Goal: Task Accomplishment & Management: Use online tool/utility

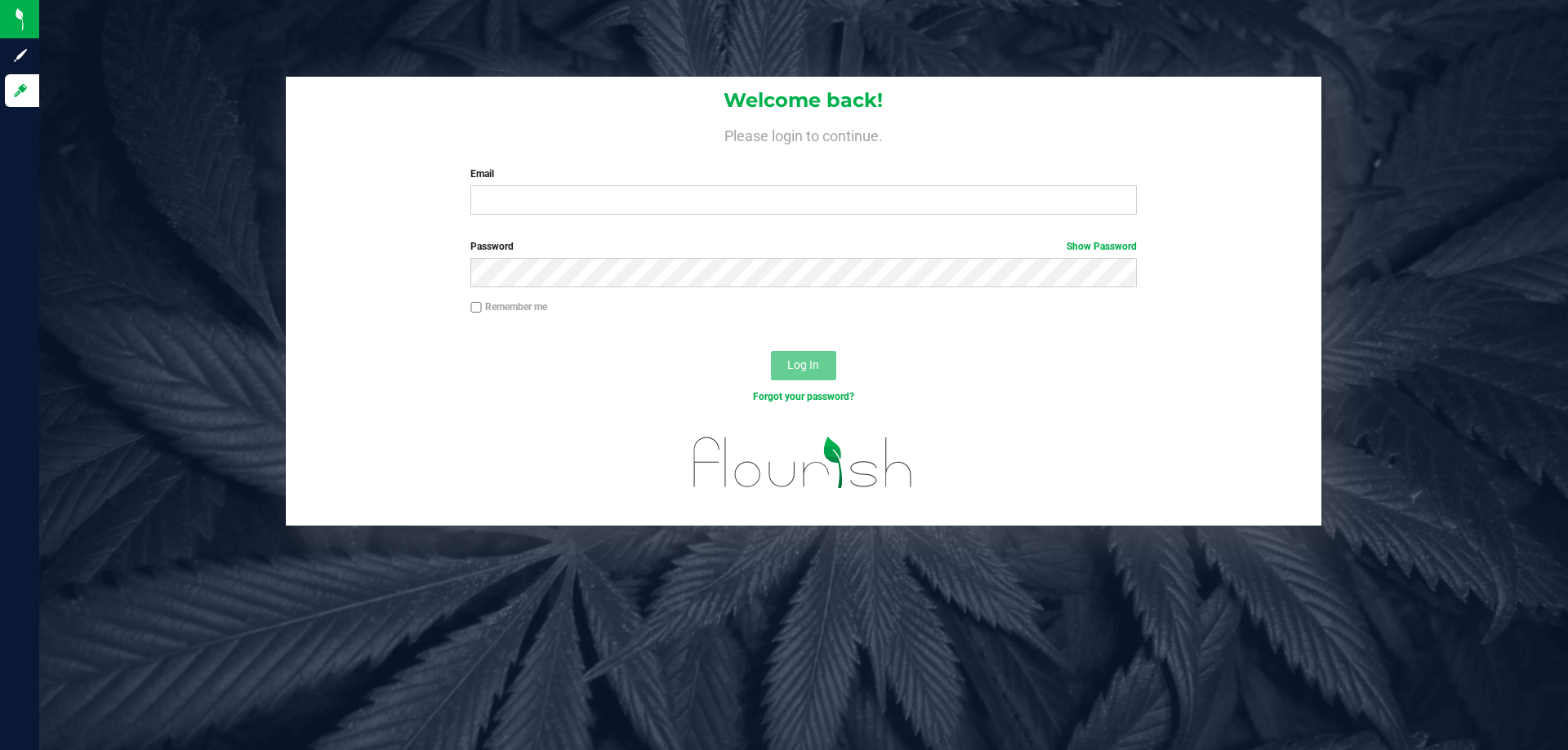
click at [543, 216] on div "Welcome back! Please login to continue. Email Required Please format your email…" at bounding box center [803, 152] width 1036 height 151
click at [548, 207] on input "Email" at bounding box center [803, 200] width 666 height 29
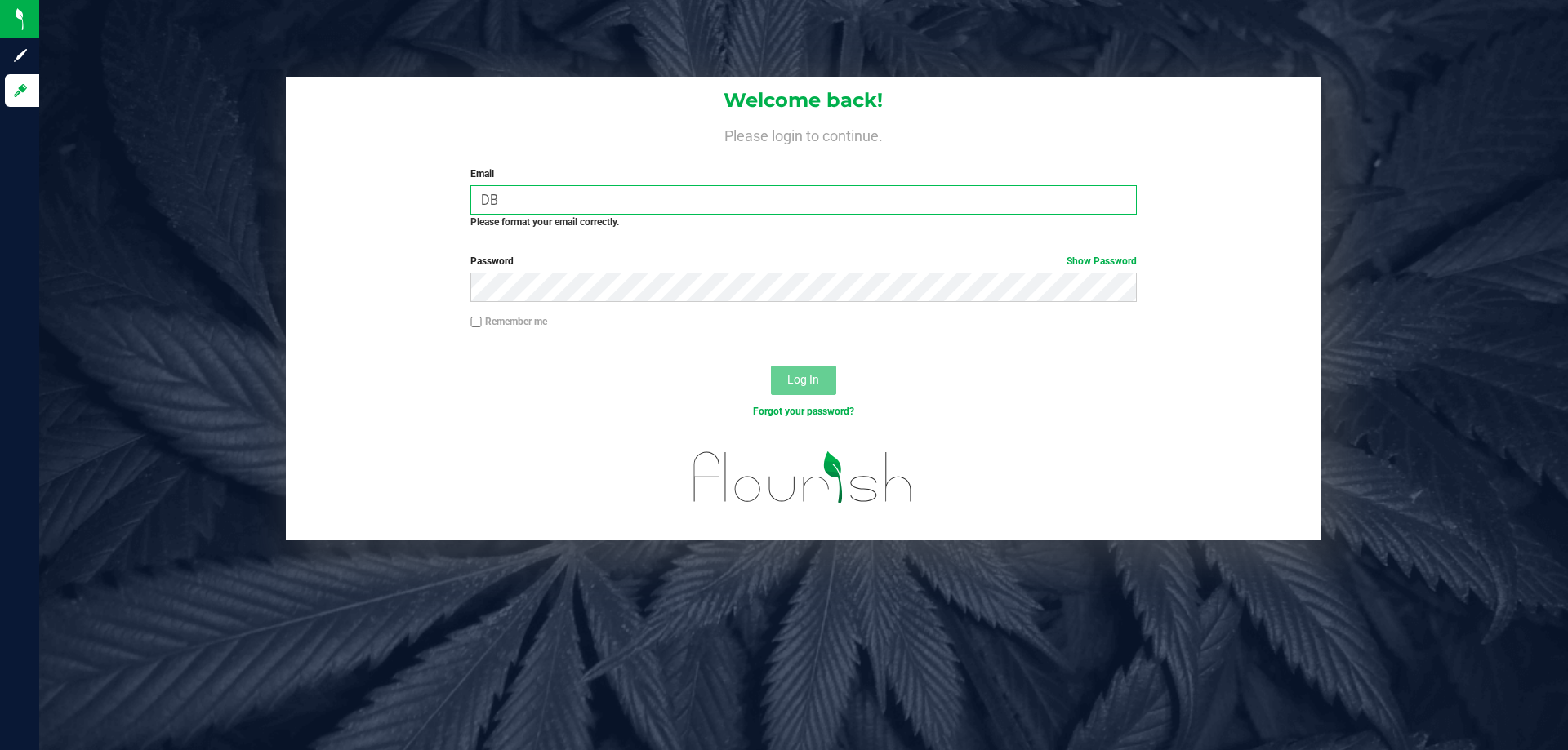
type input "D"
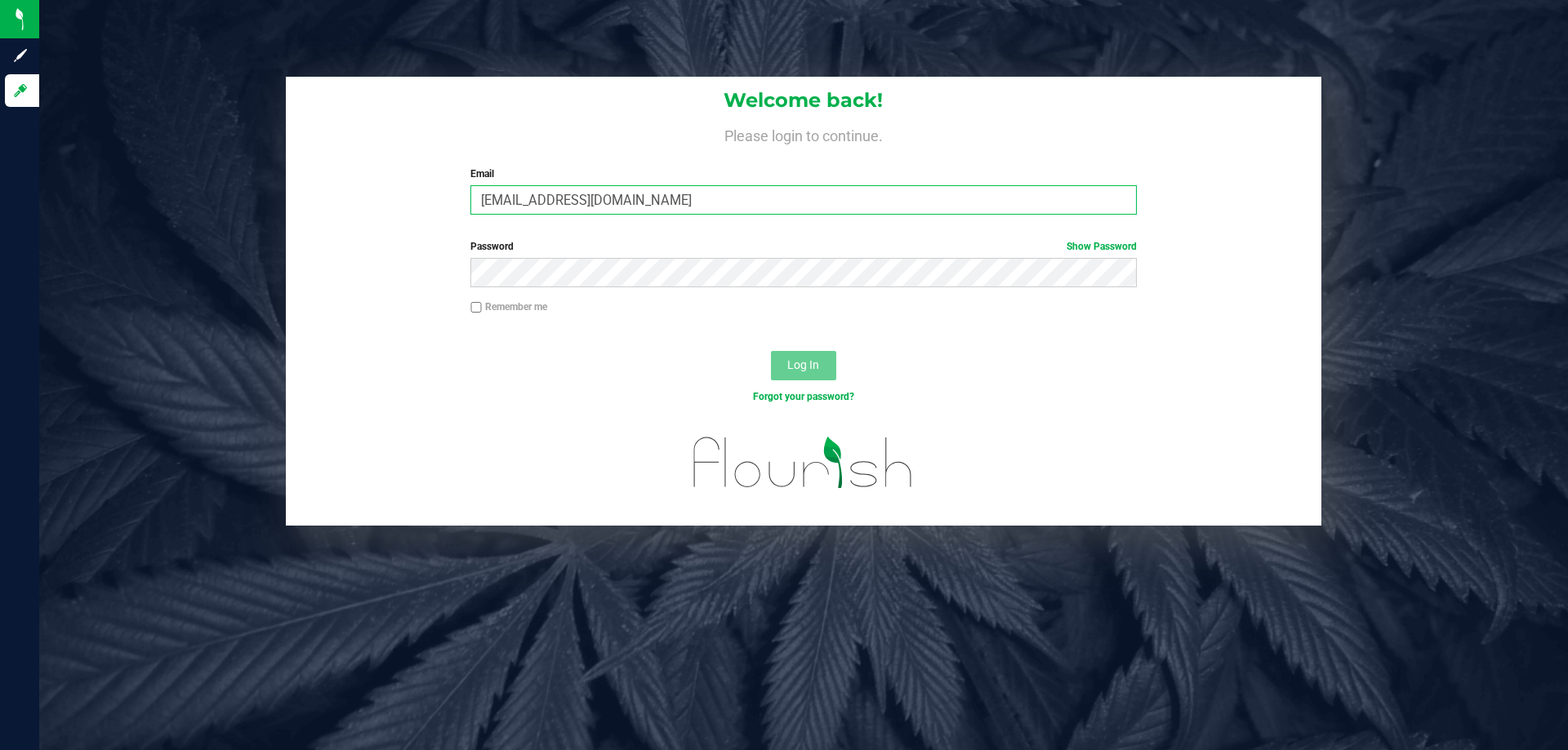
type input "[EMAIL_ADDRESS][DOMAIN_NAME]"
click at [771, 351] on button "Log In" at bounding box center [803, 365] width 65 height 29
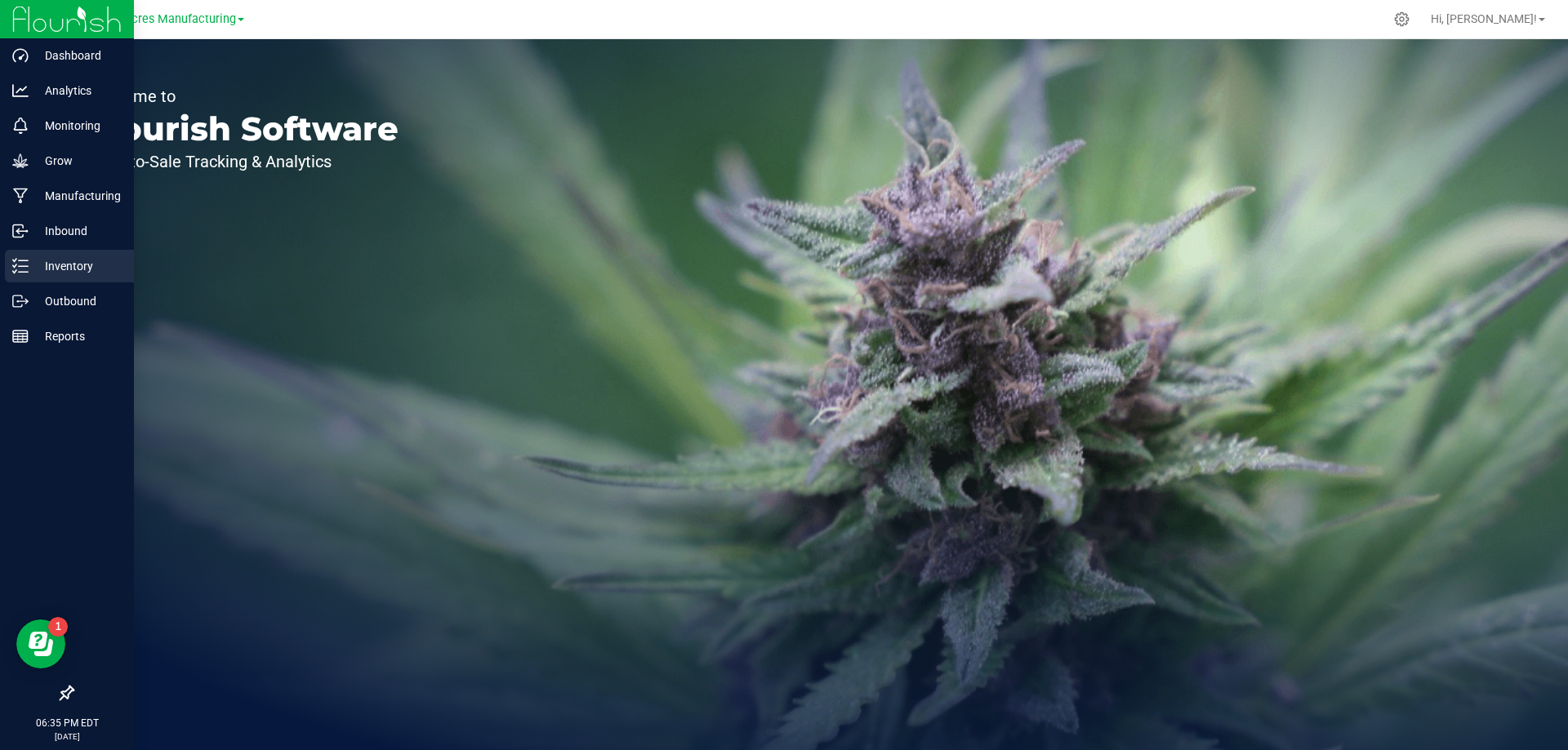
click at [62, 266] on p "Inventory" at bounding box center [78, 266] width 98 height 20
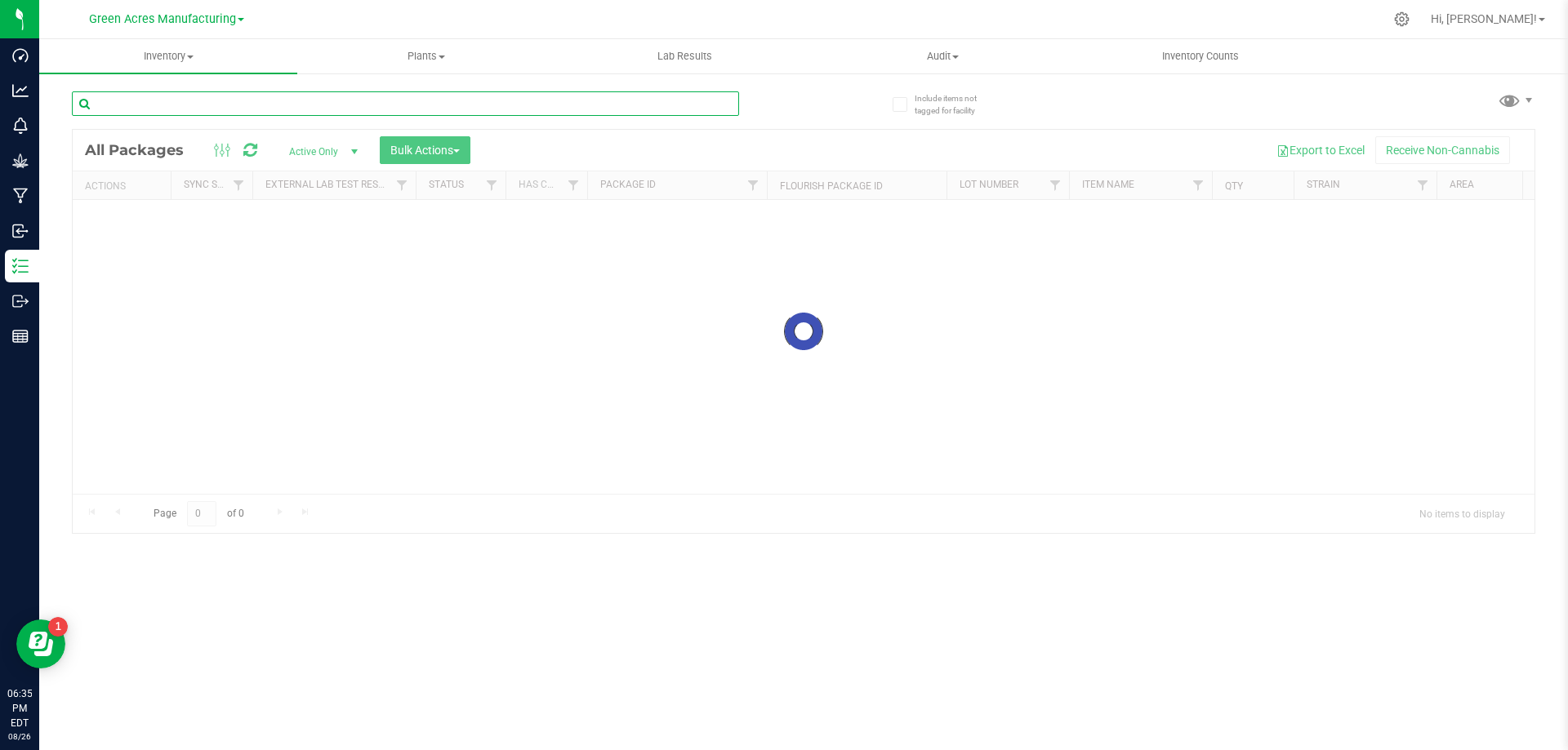
click at [351, 101] on input "text" at bounding box center [405, 103] width 667 height 24
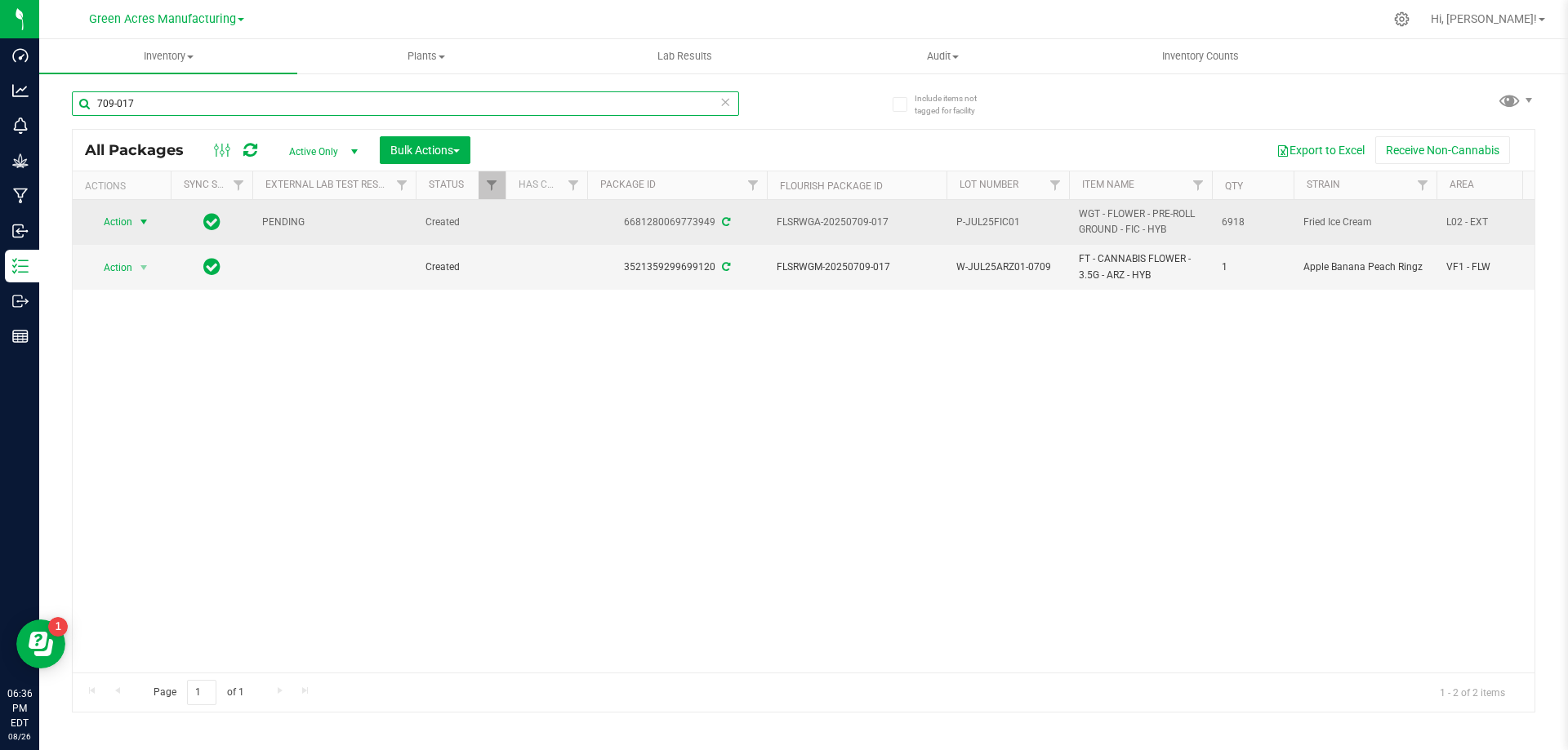
type input "709-017"
click at [141, 215] on span "select" at bounding box center [144, 221] width 13 height 13
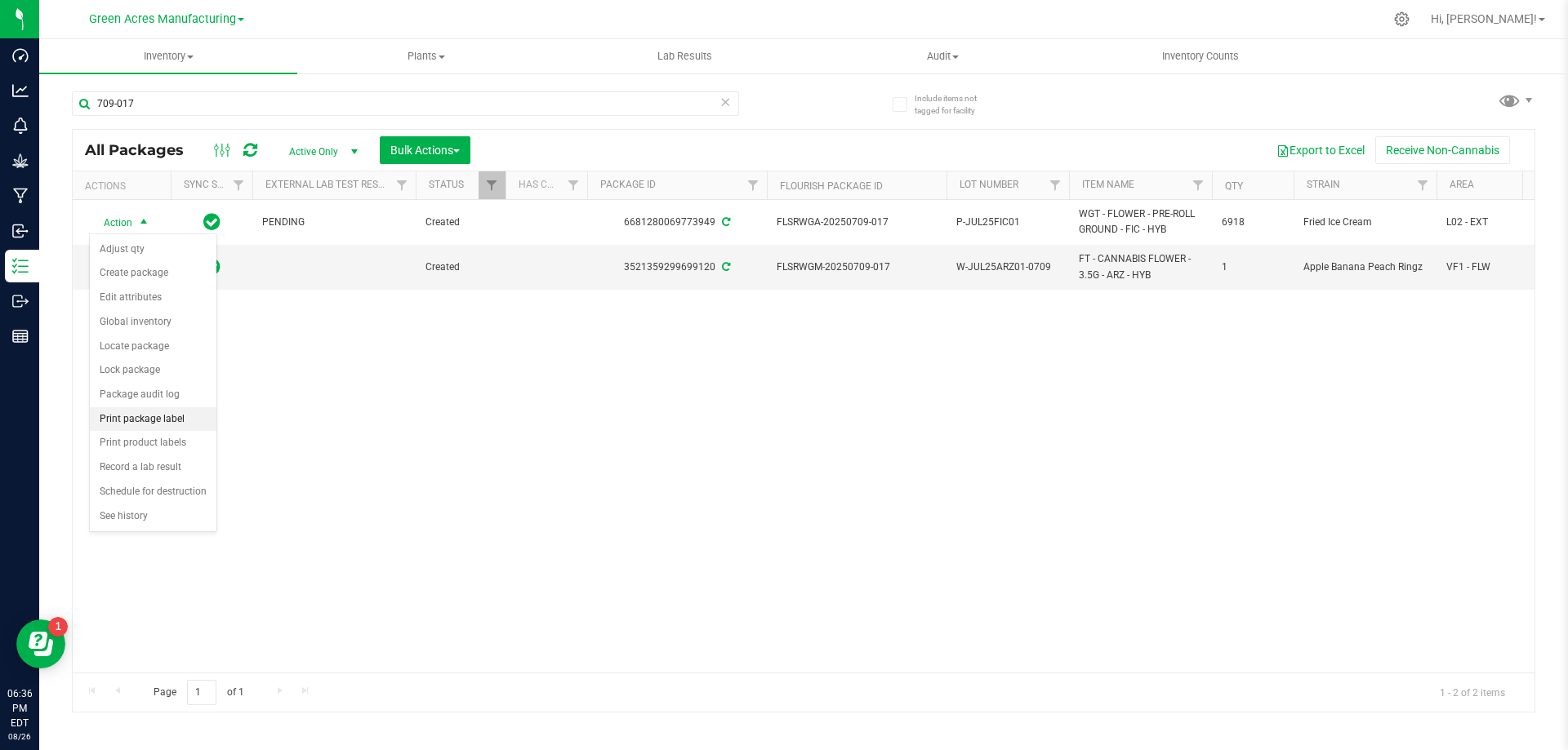
click at [153, 428] on li "Print package label" at bounding box center [154, 419] width 127 height 24
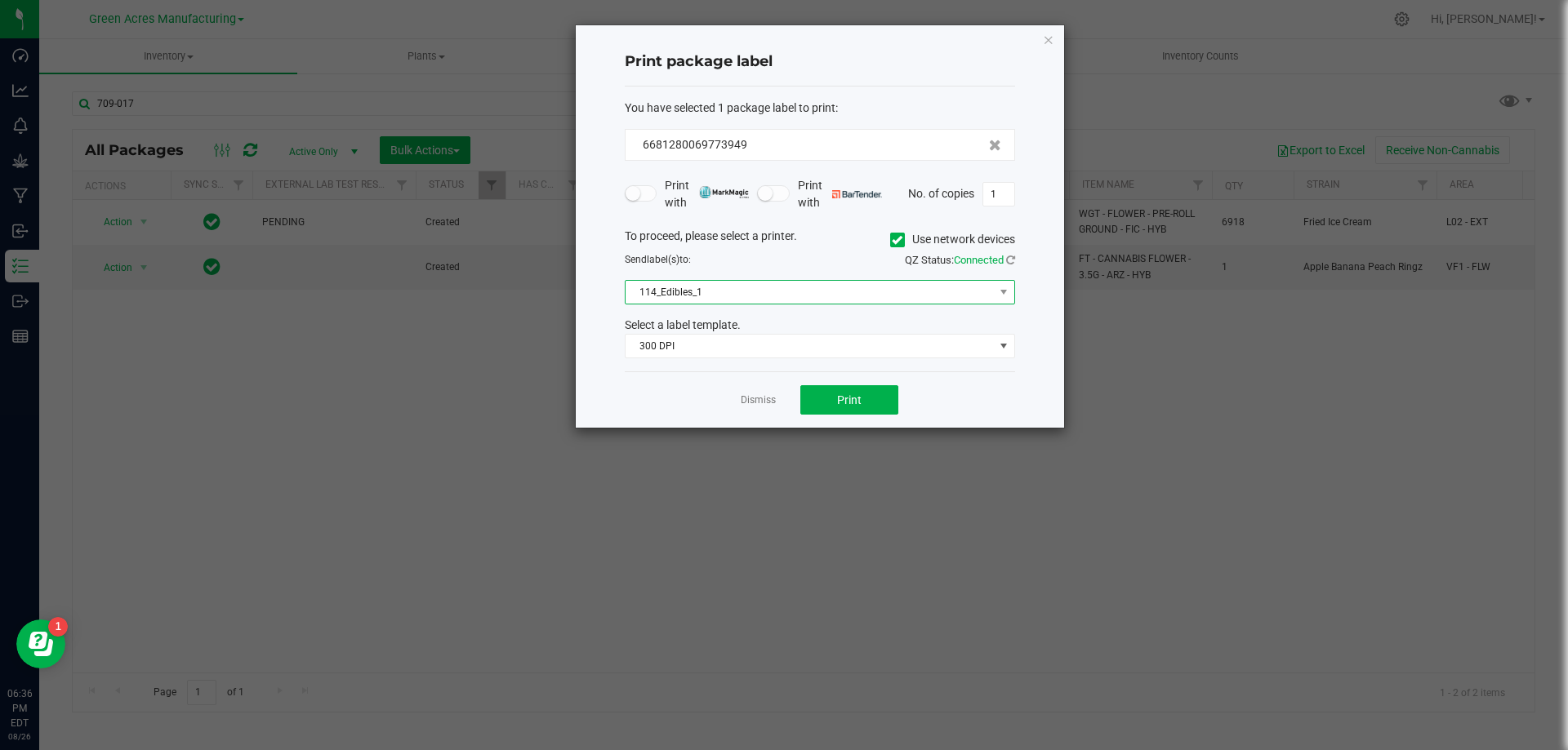
click at [854, 299] on span "114_Edibles_1" at bounding box center [809, 292] width 368 height 23
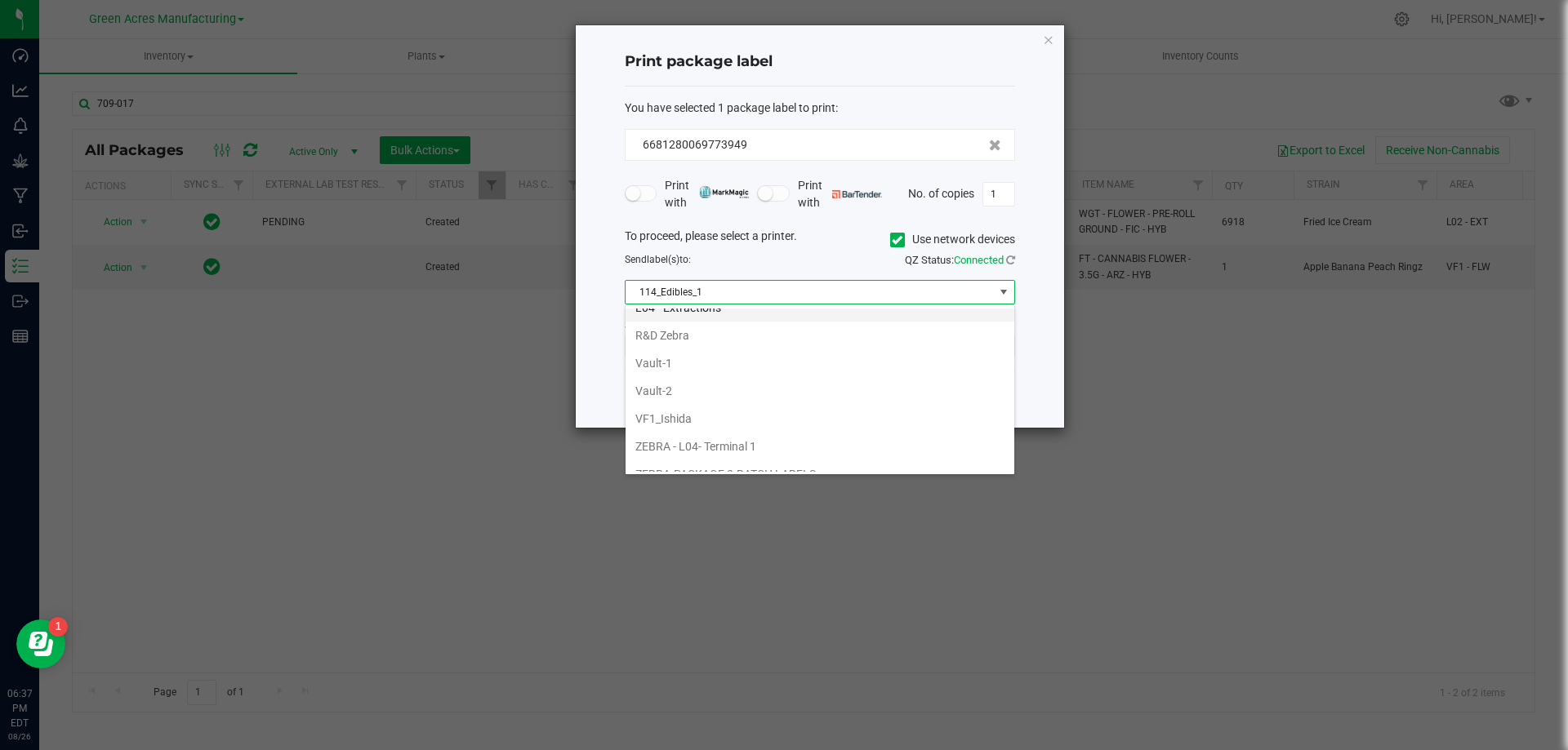
scroll to position [571, 0]
click at [799, 365] on li "L03_2" at bounding box center [819, 361] width 389 height 28
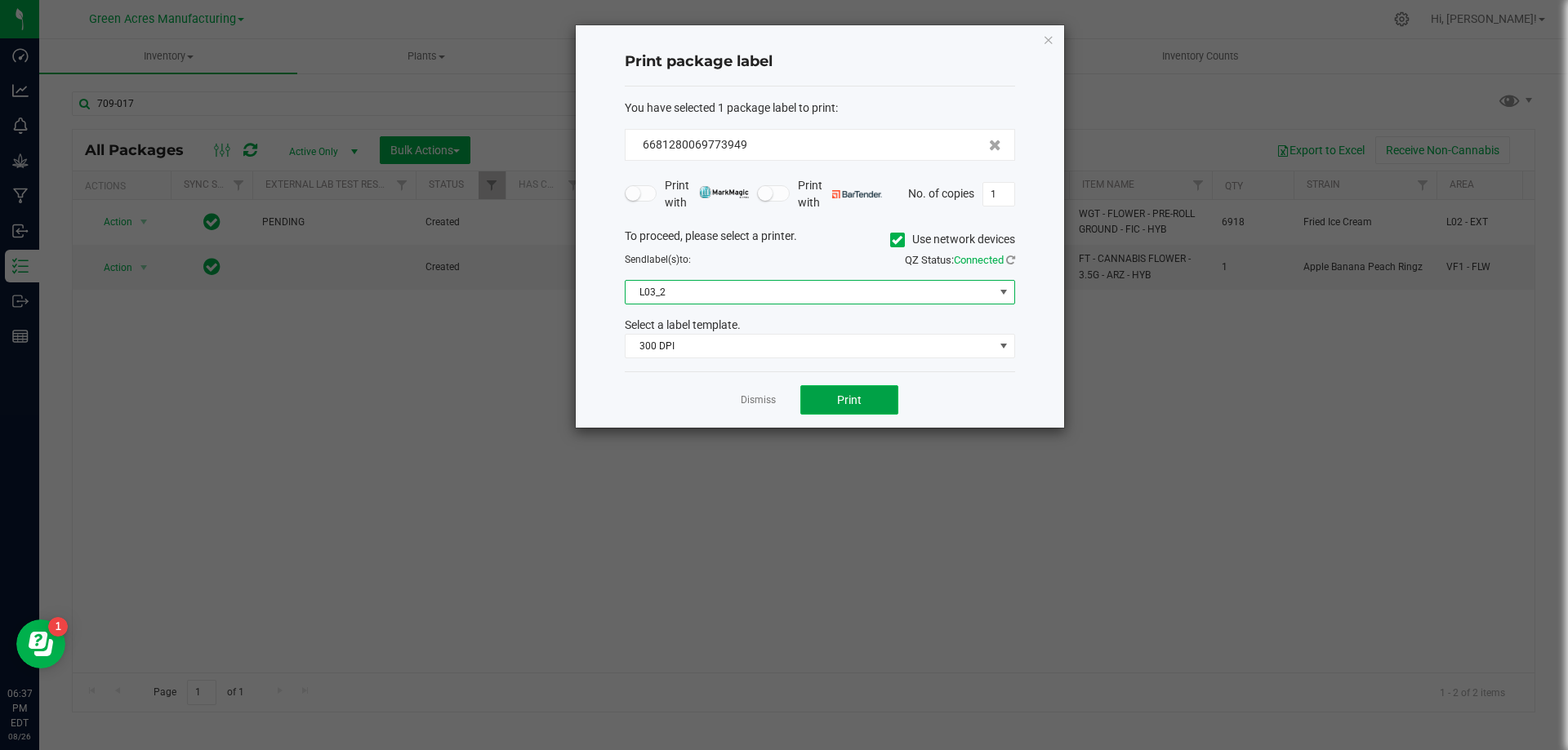
click at [846, 391] on button "Print" at bounding box center [850, 399] width 98 height 29
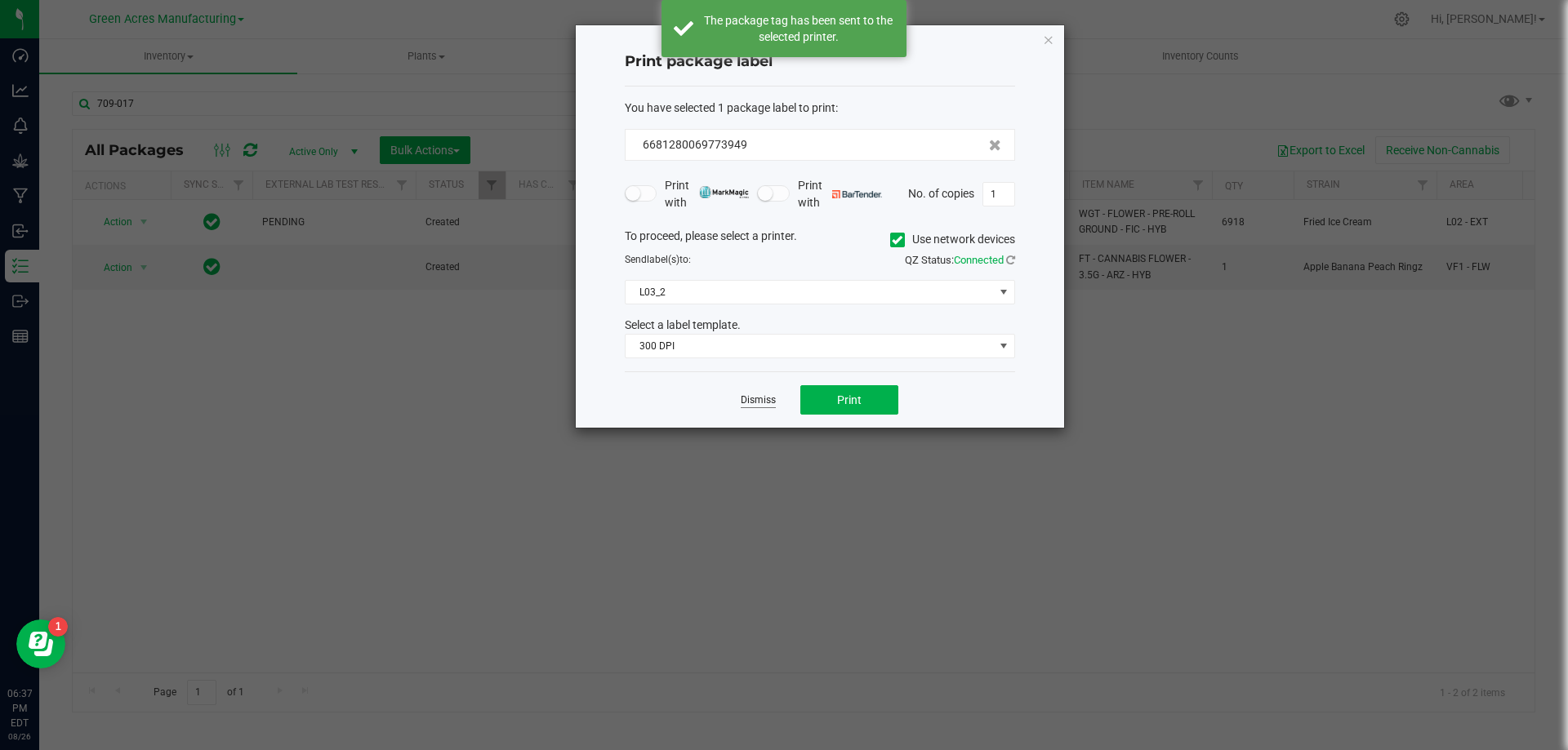
click at [765, 399] on link "Dismiss" at bounding box center [758, 401] width 35 height 14
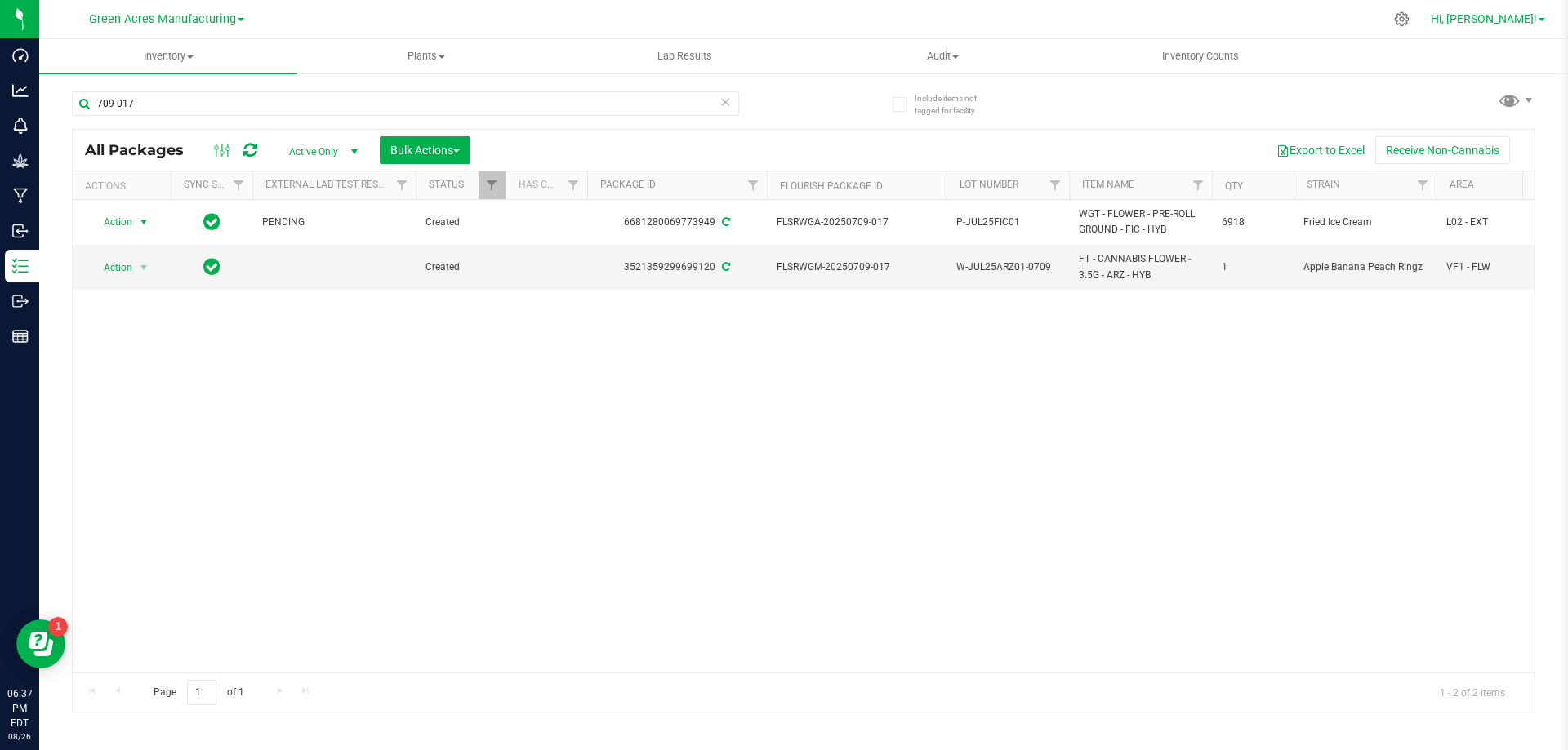
click at [1499, 24] on span "Hi, [PERSON_NAME]!" at bounding box center [1484, 19] width 106 height 13
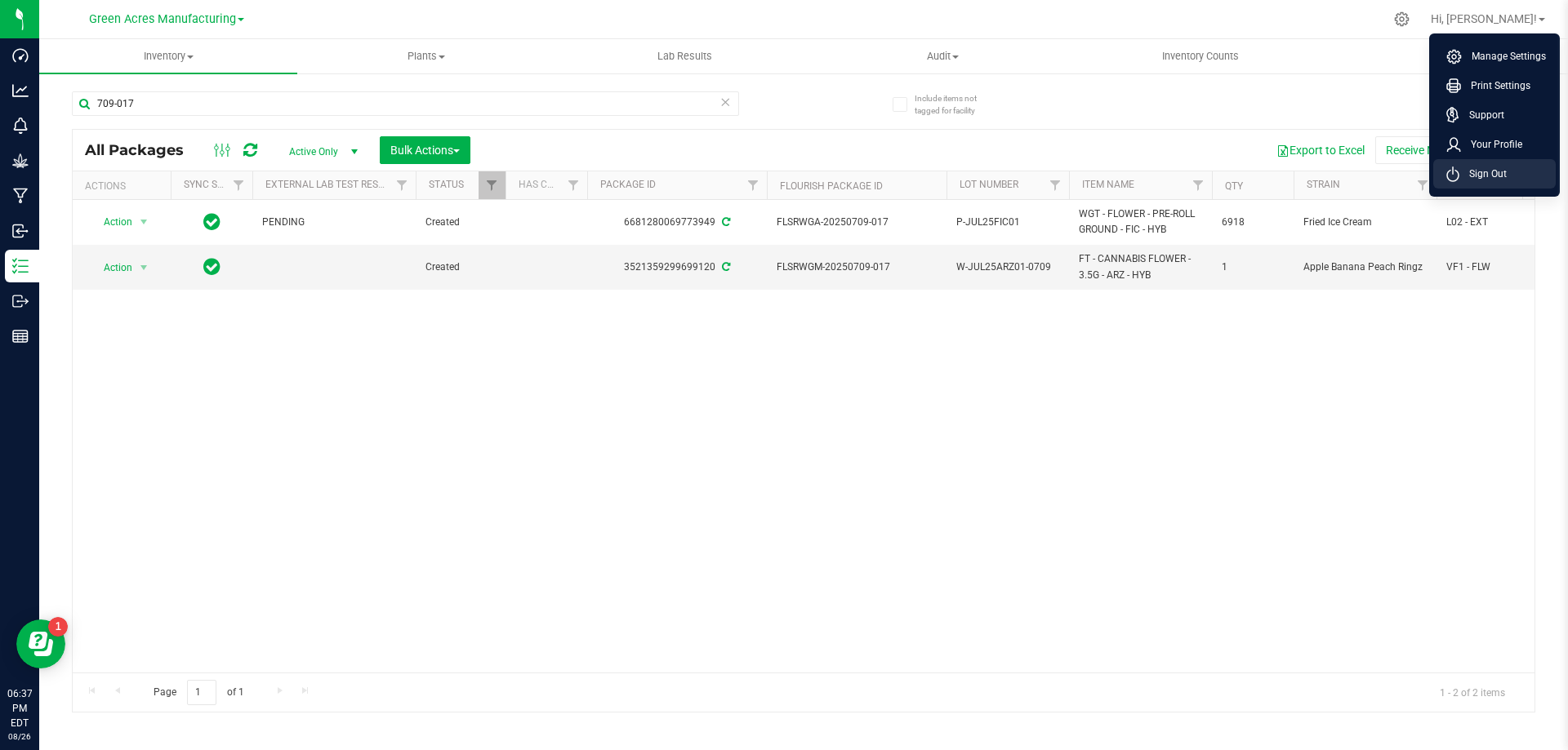
click at [1480, 167] on span "Sign Out" at bounding box center [1483, 174] width 47 height 16
